Goal: Task Accomplishment & Management: Use online tool/utility

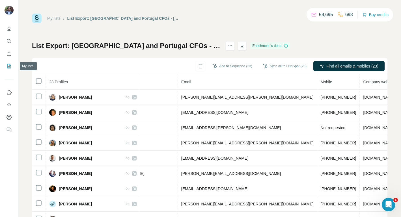
click at [9, 65] on icon "My lists" at bounding box center [9, 66] width 6 height 6
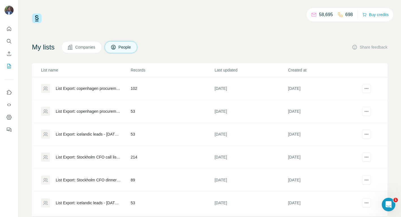
click at [89, 89] on div "List Export: copenhagen procurement professionals - [DATE] 15:17" at bounding box center [88, 89] width 65 height 6
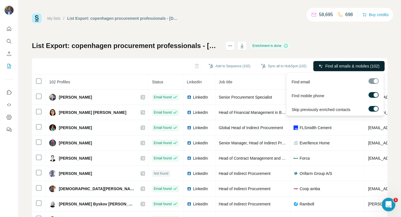
click at [339, 65] on span "Find all emails & mobiles (102)" at bounding box center [352, 66] width 54 height 6
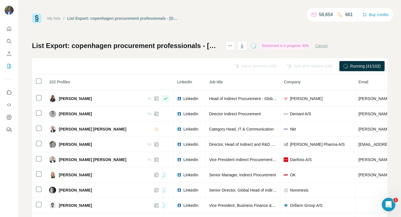
scroll to position [488, 0]
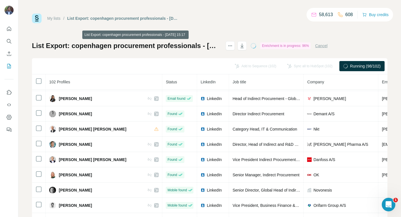
click at [221, 46] on h1 "List Export: copenhagen procurement professionals - [DATE] 15:17" at bounding box center [126, 45] width 189 height 9
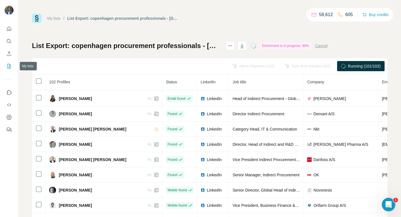
click at [11, 67] on icon "My lists" at bounding box center [9, 66] width 6 height 6
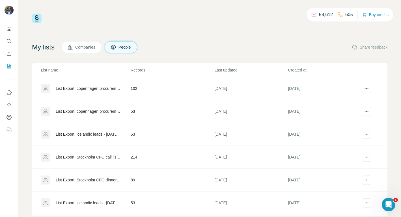
click at [95, 88] on div "List Export: copenhagen procurement professionals - [DATE] 15:17" at bounding box center [88, 89] width 65 height 6
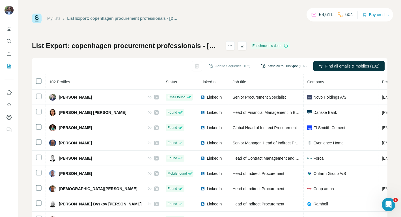
click at [267, 66] on button "Sync all to HubSpot (102)" at bounding box center [283, 66] width 53 height 8
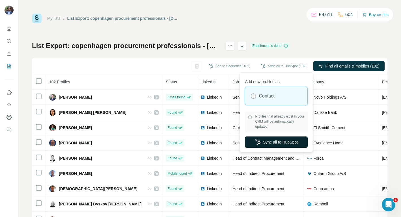
click at [267, 142] on button "Sync all to HubSpot" at bounding box center [276, 142] width 63 height 11
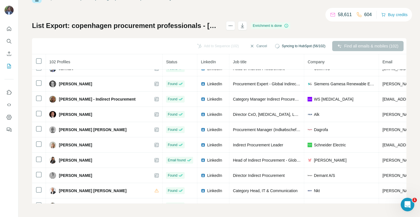
scroll to position [43, 0]
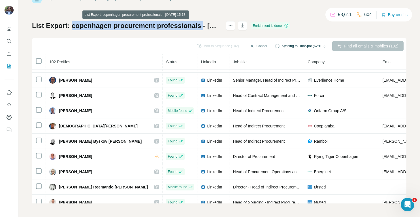
drag, startPoint x: 72, startPoint y: 26, endPoint x: 199, endPoint y: 27, distance: 127.1
click at [201, 28] on h1 "List Export: copenhagen procurement professionals - [DATE] 15:17" at bounding box center [126, 25] width 189 height 9
copy h1 "copenhagen procurement professionals"
